Goal: Transaction & Acquisition: Purchase product/service

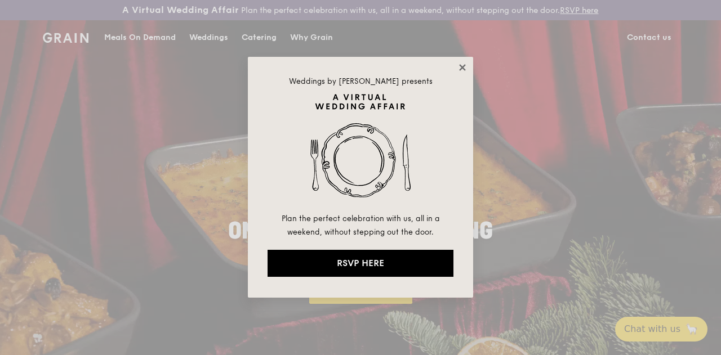
click at [459, 70] on icon at bounding box center [462, 68] width 10 height 10
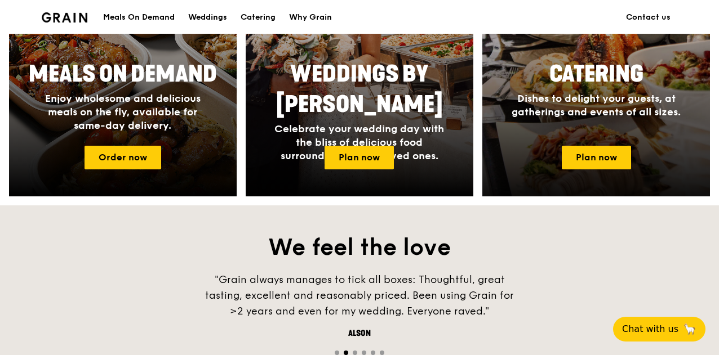
scroll to position [563, 0]
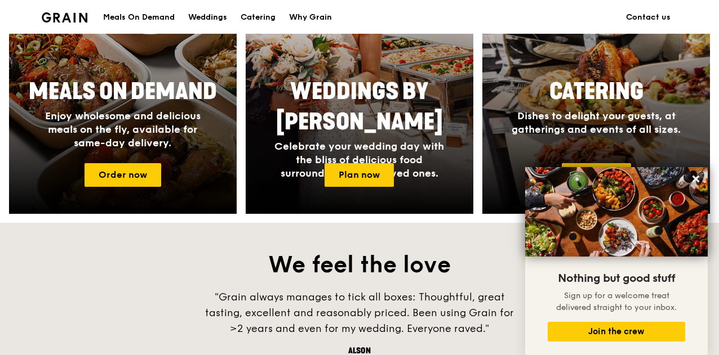
click at [570, 179] on img at bounding box center [616, 212] width 182 height 90
click at [690, 179] on button at bounding box center [695, 179] width 18 height 18
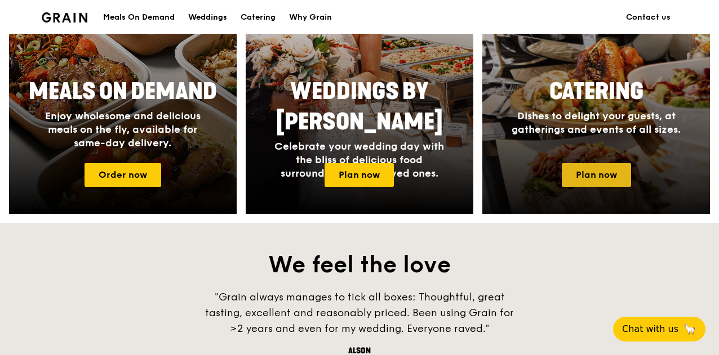
click at [597, 181] on link "Plan now" at bounding box center [595, 175] width 69 height 24
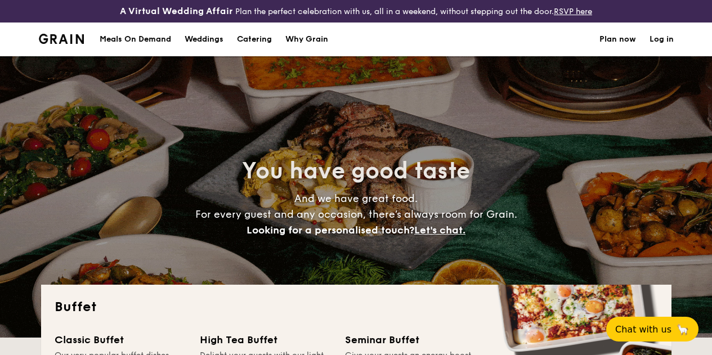
select select
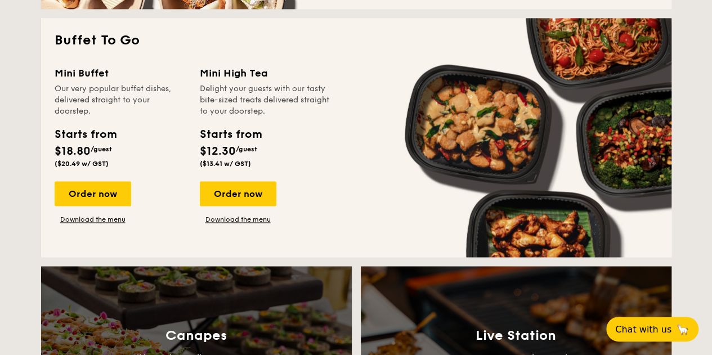
scroll to position [788, 0]
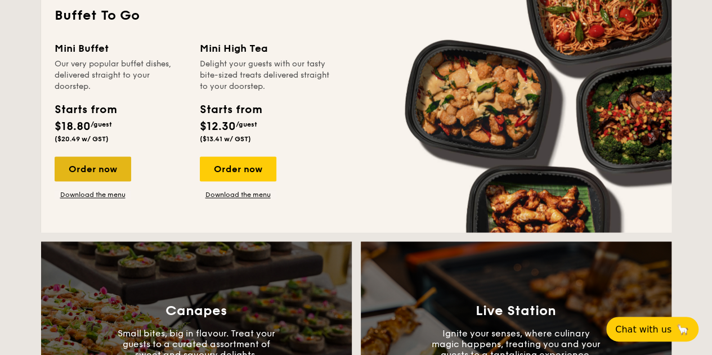
click at [109, 180] on div "Order now" at bounding box center [93, 169] width 77 height 25
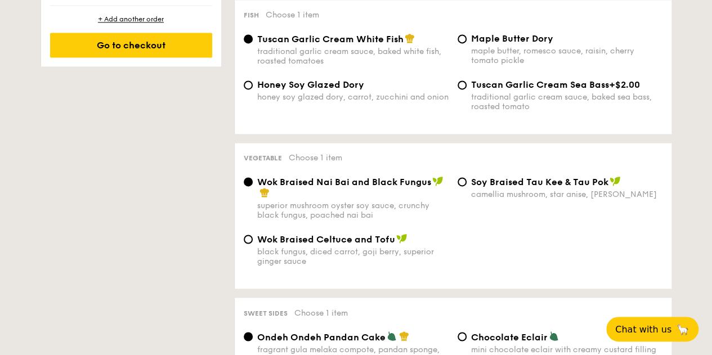
scroll to position [788, 0]
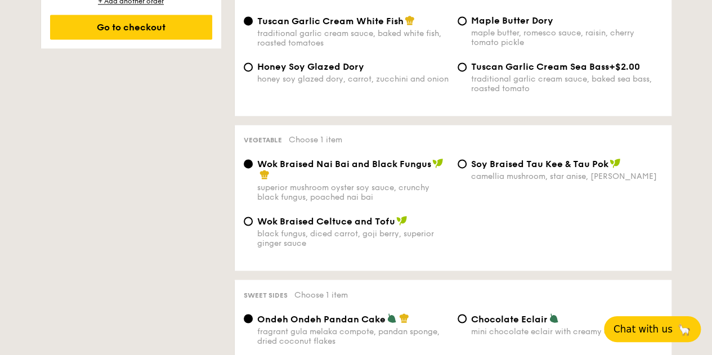
click at [648, 327] on span "Chat with us" at bounding box center [643, 329] width 59 height 11
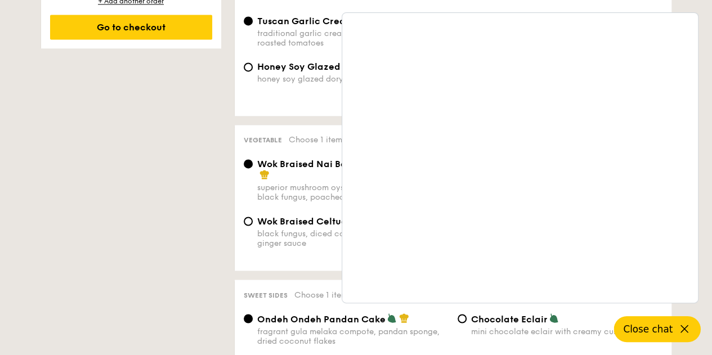
scroll to position [845, 0]
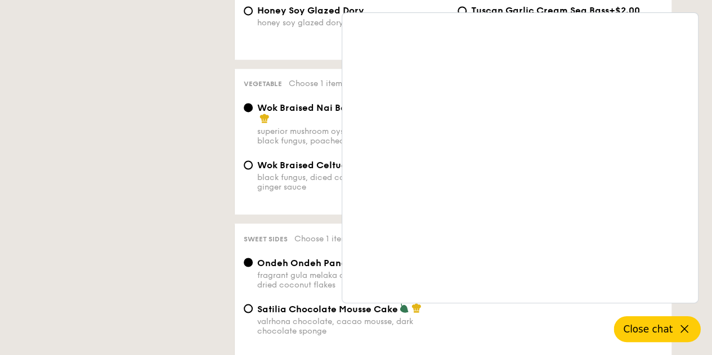
click at [638, 324] on span "Close chat" at bounding box center [648, 329] width 50 height 11
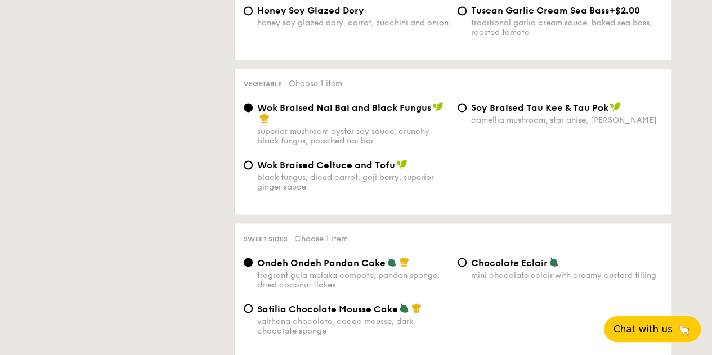
click at [655, 326] on span "Chat with us" at bounding box center [643, 329] width 59 height 11
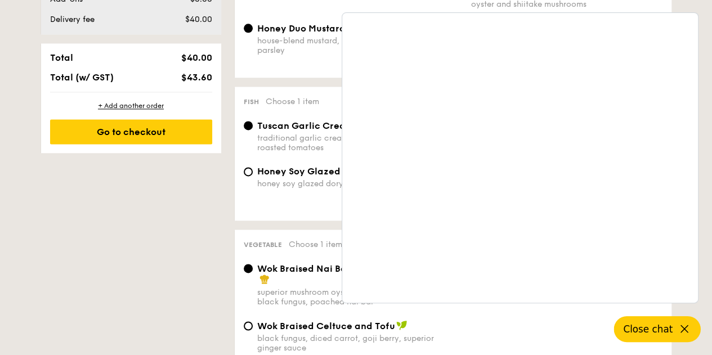
scroll to position [676, 0]
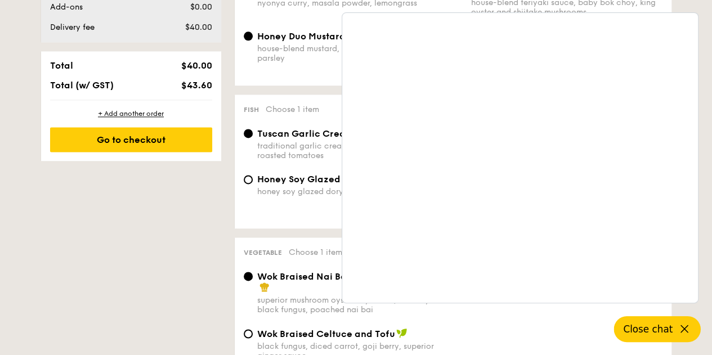
click at [631, 325] on span "Close chat" at bounding box center [648, 329] width 50 height 11
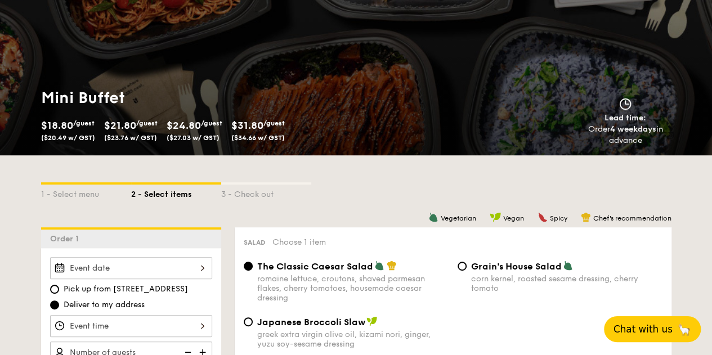
scroll to position [0, 0]
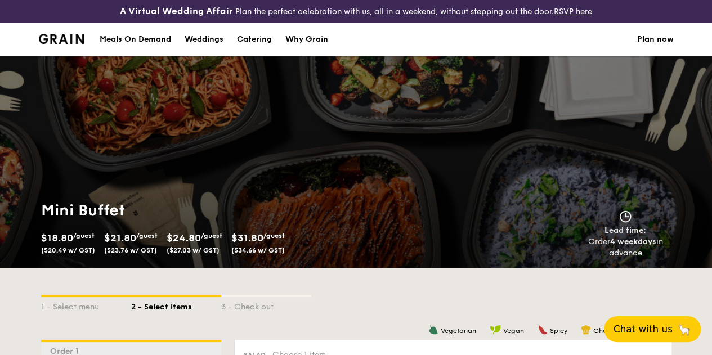
click at [118, 48] on div "Meals On Demand" at bounding box center [136, 40] width 72 height 34
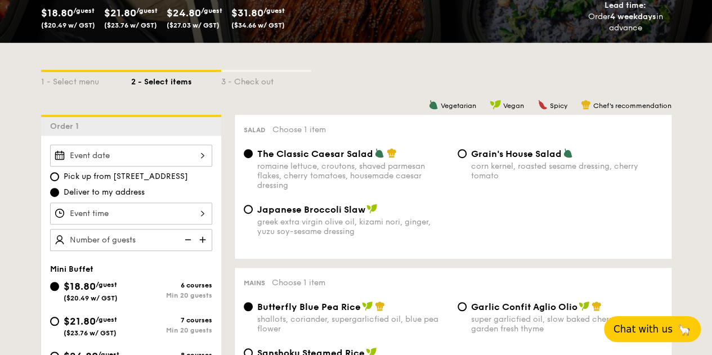
scroll to position [169, 0]
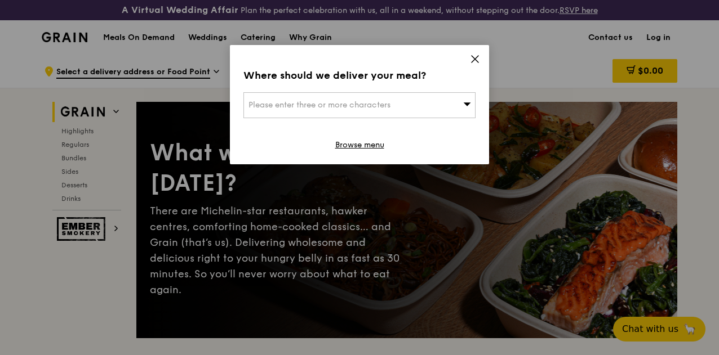
click at [474, 60] on icon at bounding box center [474, 59] width 7 height 7
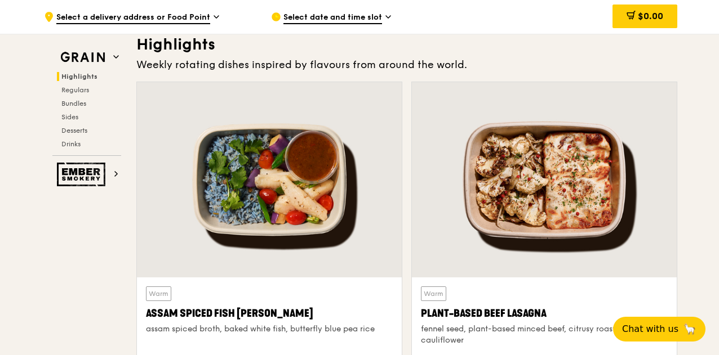
scroll to position [338, 0]
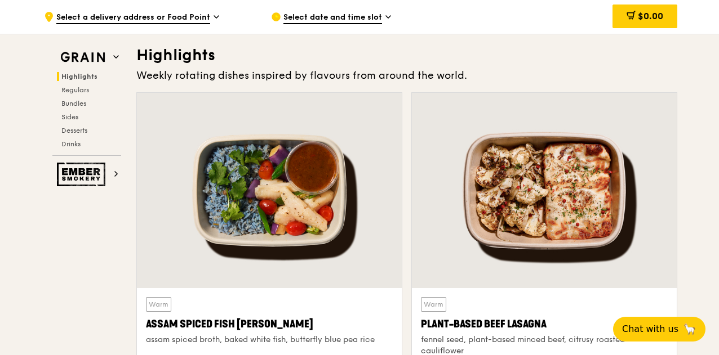
click at [491, 180] on div at bounding box center [544, 190] width 265 height 195
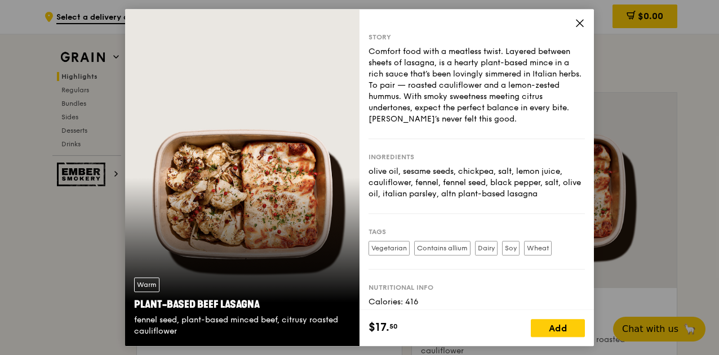
click at [574, 27] on div "Story Comfort food with a meatless twist. Layered between sheets of lasagna, is…" at bounding box center [476, 159] width 234 height 301
click at [578, 24] on icon at bounding box center [579, 23] width 10 height 10
